Goal: Find specific page/section: Find specific page/section

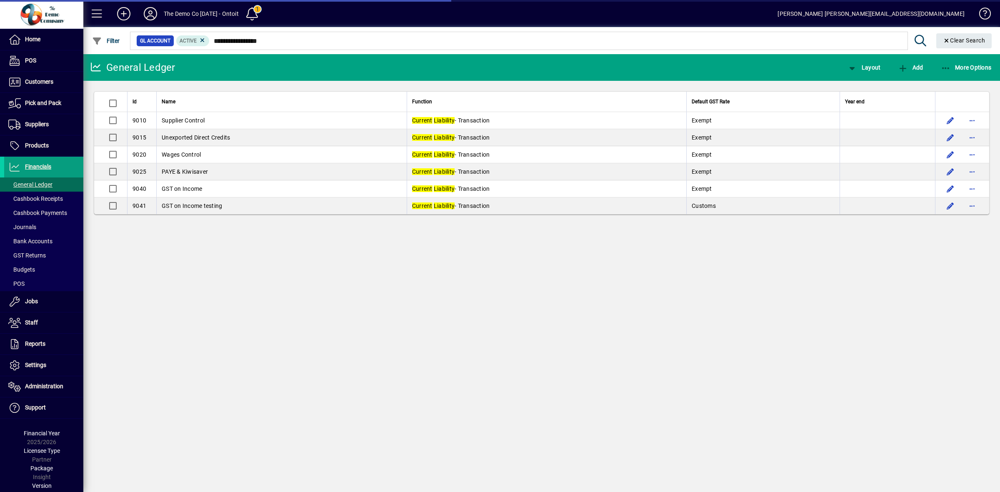
click at [151, 18] on icon at bounding box center [150, 13] width 17 height 13
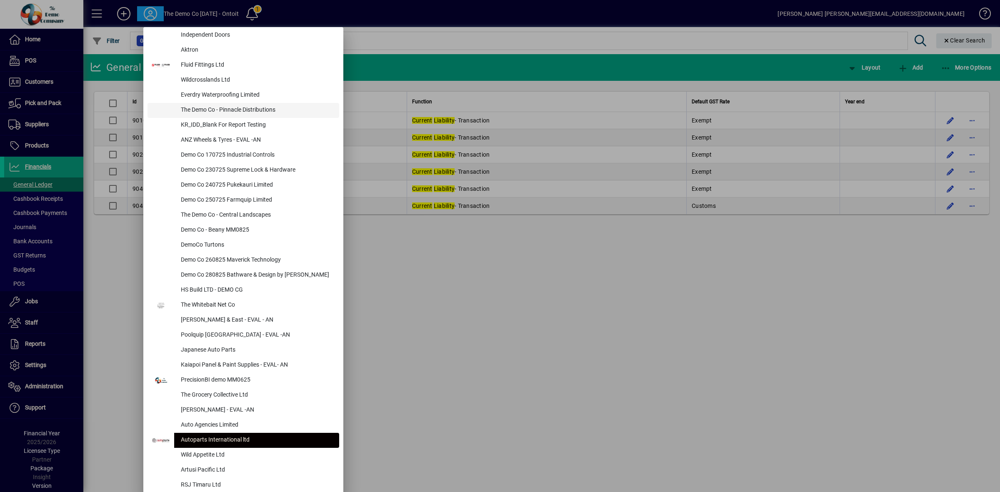
scroll to position [261, 0]
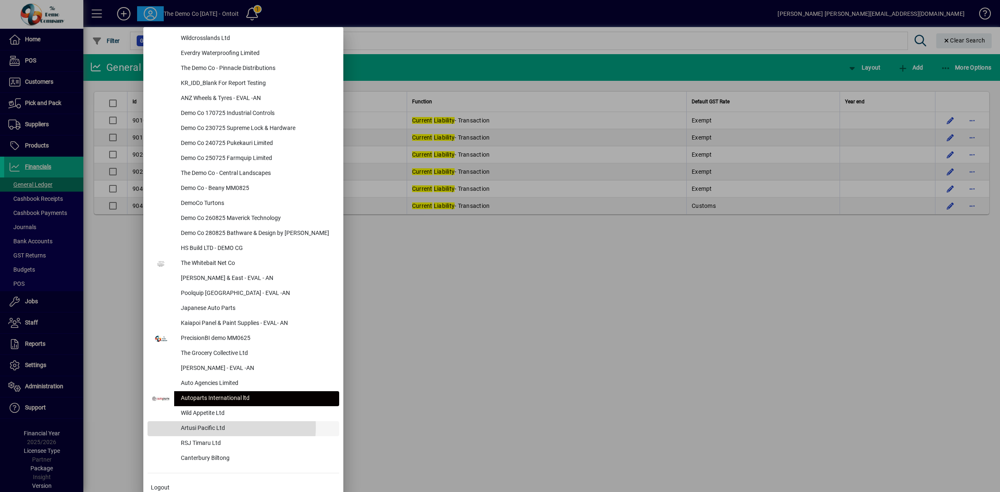
click at [209, 427] on div "Artusi Pacific Ltd" at bounding box center [256, 428] width 165 height 15
